Goal: Information Seeking & Learning: Check status

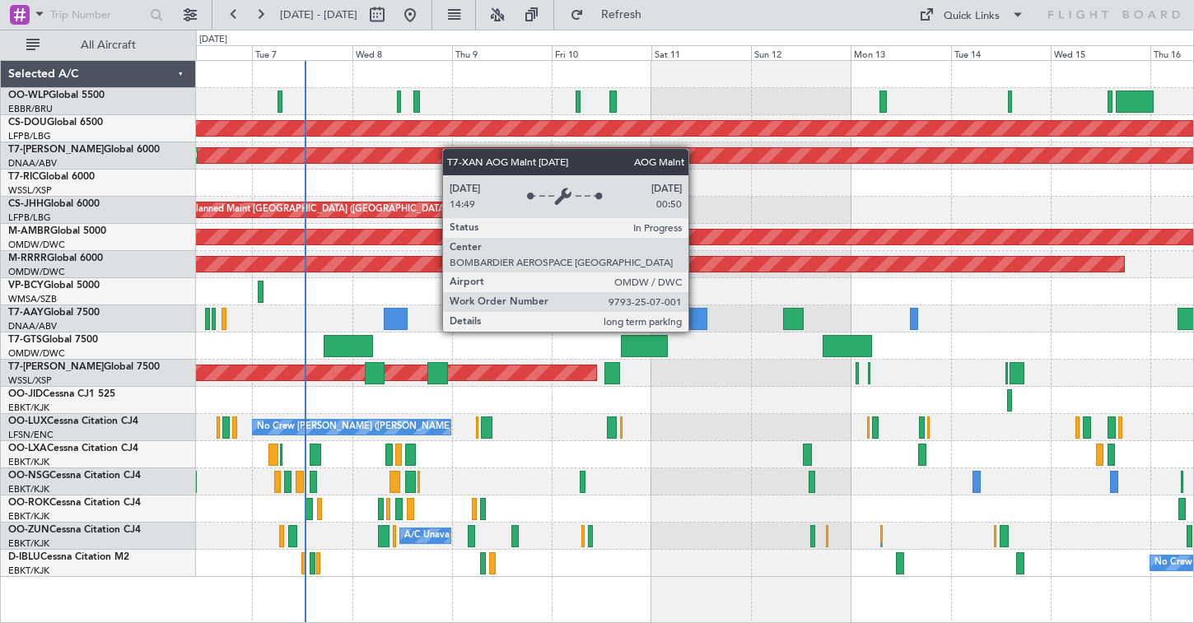
click at [426, 154] on div "Planned Maint London ([GEOGRAPHIC_DATA]) AOG Maint [GEOGRAPHIC_DATA] (Al Maktou…" at bounding box center [694, 319] width 997 height 516
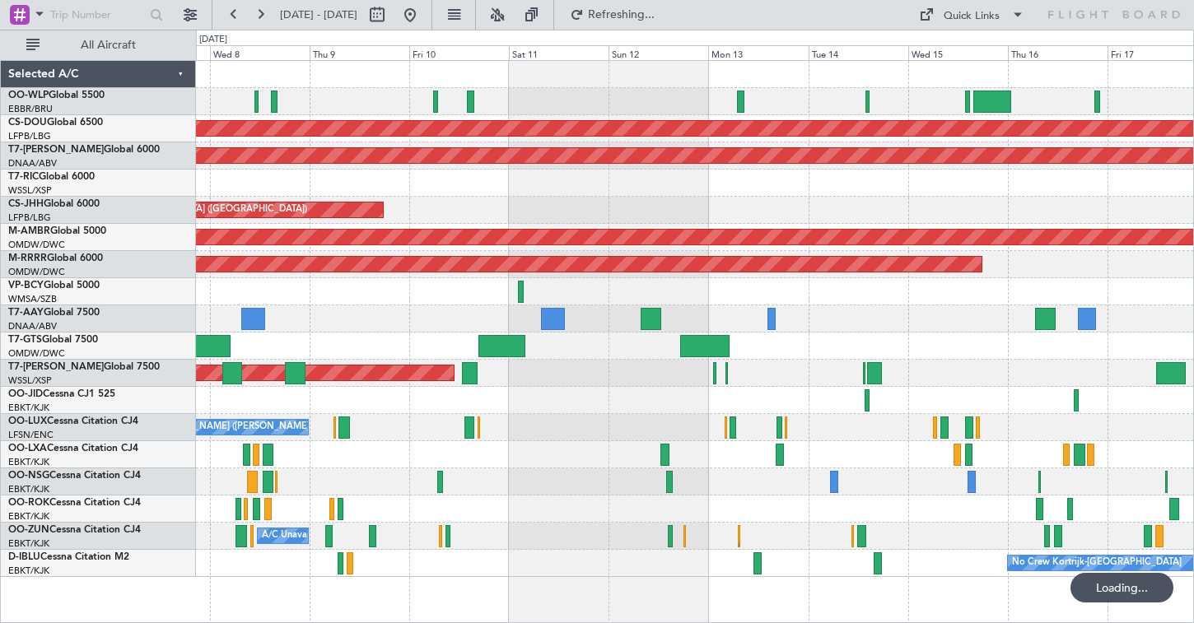
click at [570, 123] on div "Planned Maint London ([GEOGRAPHIC_DATA]) AOG Maint [GEOGRAPHIC_DATA] (Al Maktou…" at bounding box center [694, 319] width 997 height 516
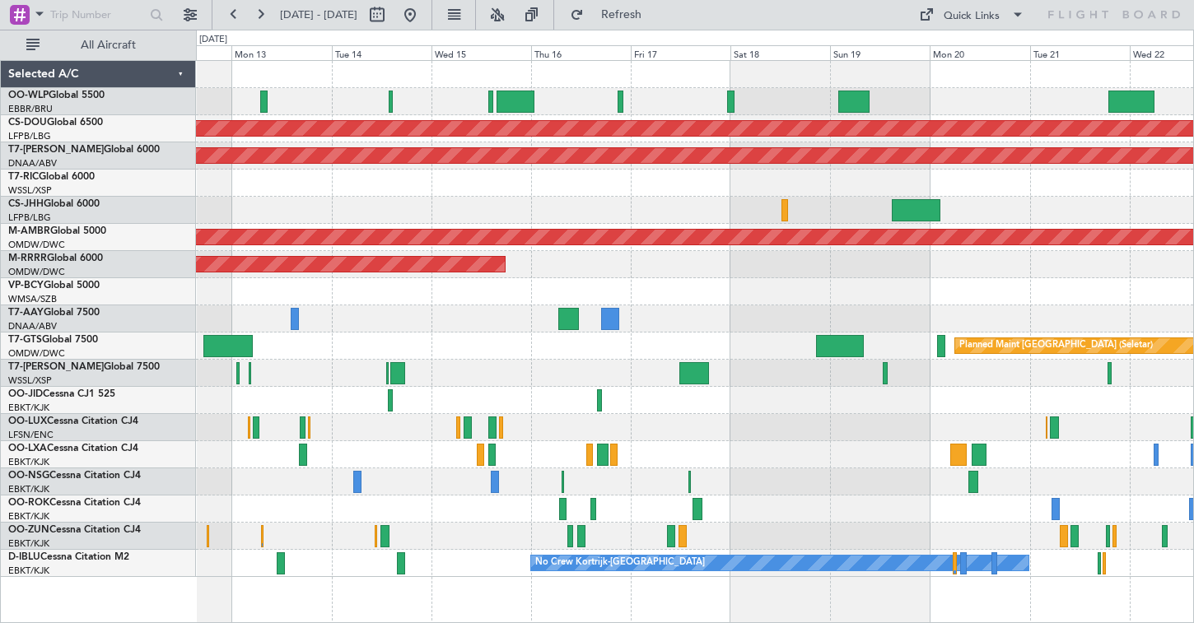
click at [597, 93] on div at bounding box center [694, 101] width 997 height 27
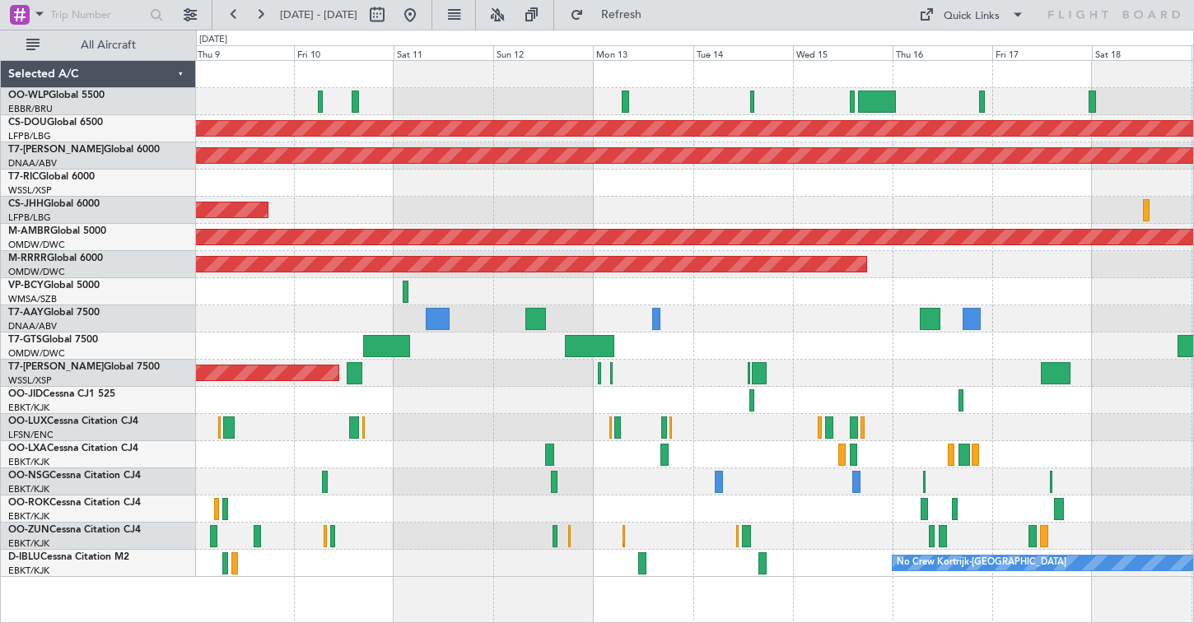
click at [964, 230] on div "Planned Maint London ([GEOGRAPHIC_DATA]) AOG Maint [GEOGRAPHIC_DATA] (Al Maktou…" at bounding box center [694, 319] width 997 height 516
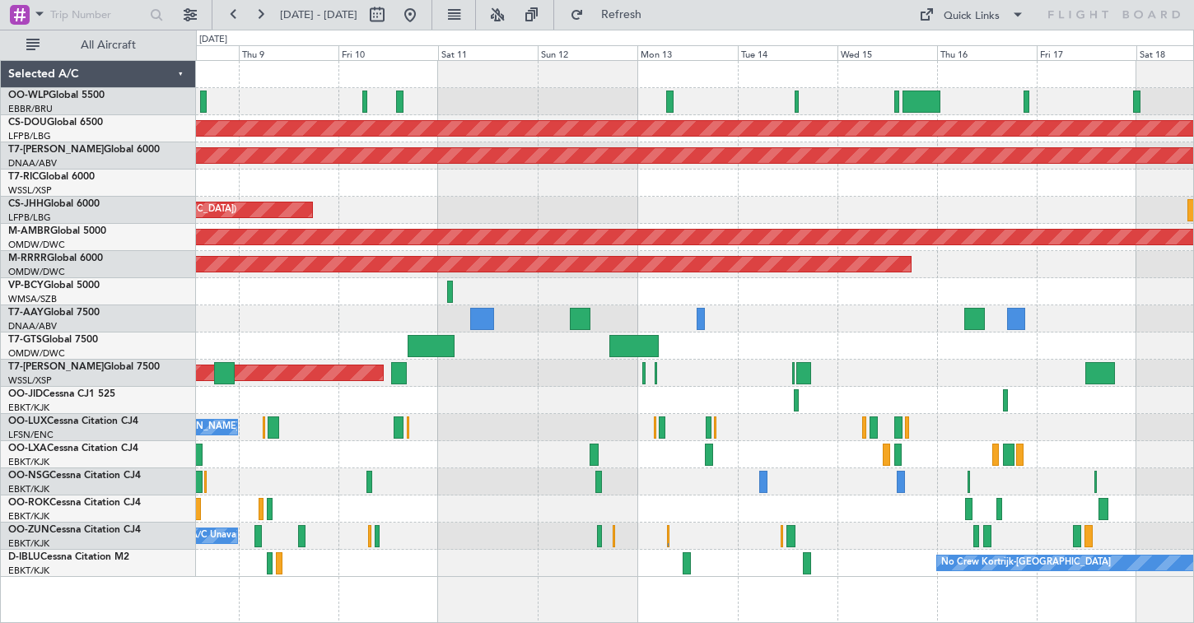
click at [706, 193] on div at bounding box center [694, 183] width 997 height 27
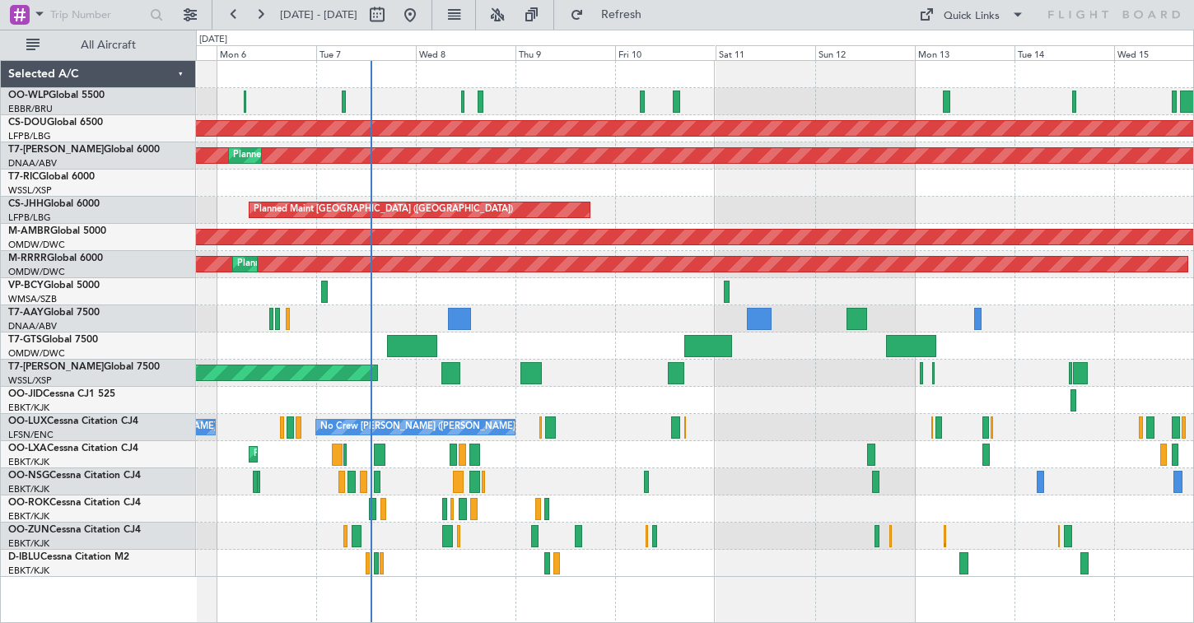
click at [529, 105] on div at bounding box center [694, 101] width 997 height 27
click at [820, 123] on div "Planned Maint London (Biggin Hill) AOG Maint Dubai (Al Maktoum Intl) Planned Ma…" at bounding box center [694, 319] width 997 height 516
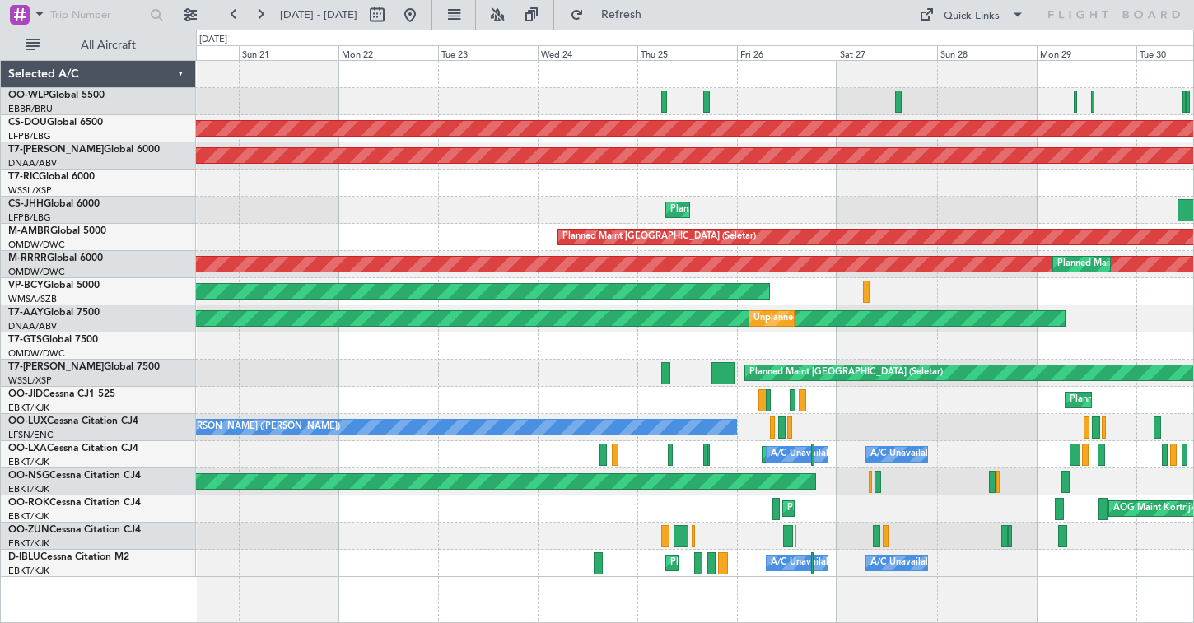
click at [967, 390] on div "Planned Maint Milan (Linate) Planned Maint London (Biggin Hill) AOG Maint Dubai…" at bounding box center [694, 319] width 997 height 516
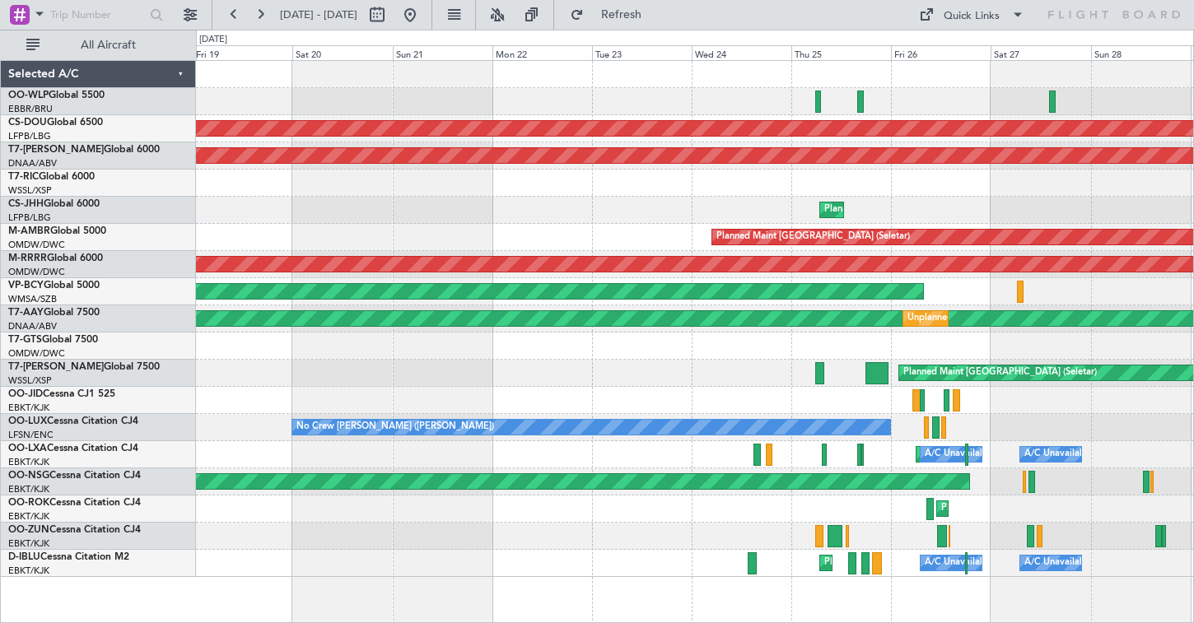
click at [863, 408] on div "Planned Maint London (Biggin Hill) AOG Maint Dubai (Al Maktoum Intl) Planned Ma…" at bounding box center [694, 319] width 997 height 516
